Goal: Information Seeking & Learning: Find specific fact

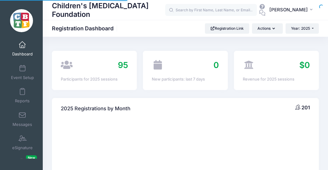
select select
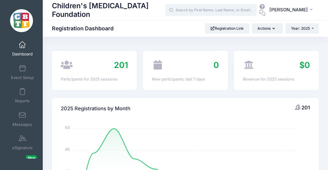
click at [202, 11] on input "text" at bounding box center [211, 10] width 92 height 12
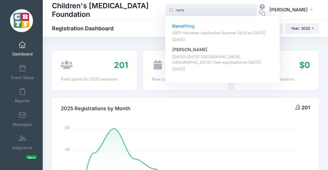
click at [205, 31] on p "CBTF Volunteer Application Summer 2025 on [DATE]" at bounding box center [222, 33] width 101 height 6
type input "Nana Khing (CBTF Volunteer Application Summer 2025, Jun-01, 2025)"
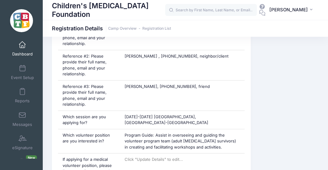
scroll to position [564, 0]
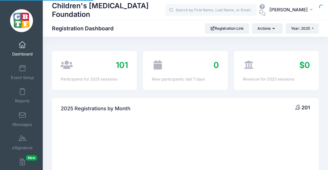
select select
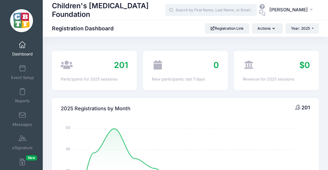
click at [214, 8] on input "text" at bounding box center [211, 10] width 92 height 12
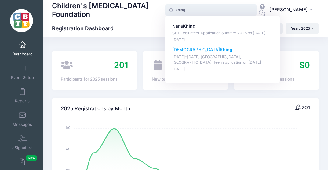
click at [220, 52] on strong "Khing" at bounding box center [226, 49] width 13 height 5
type input "Christian Khing (July 6-9th Vashon Island, WA-Teen application, Jul-06, 2025)"
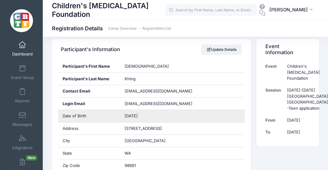
scroll to position [149, 0]
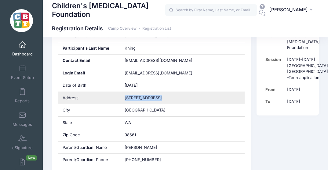
drag, startPoint x: 155, startPoint y: 93, endPoint x: 126, endPoint y: 89, distance: 29.7
click at [126, 92] on div "[STREET_ADDRESS]" at bounding box center [182, 98] width 125 height 12
copy span "[STREET_ADDRESS]"
click at [163, 94] on div "[STREET_ADDRESS]" at bounding box center [182, 98] width 125 height 12
drag, startPoint x: 157, startPoint y: 94, endPoint x: 123, endPoint y: 93, distance: 34.3
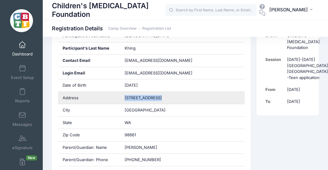
click at [123, 93] on div "[STREET_ADDRESS]" at bounding box center [182, 98] width 125 height 12
copy span "[STREET_ADDRESS]"
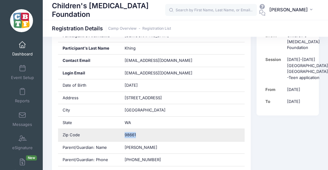
drag, startPoint x: 138, startPoint y: 130, endPoint x: 123, endPoint y: 128, distance: 14.4
click at [123, 129] on div "98661" at bounding box center [182, 135] width 125 height 12
